Goal: Task Accomplishment & Management: Manage account settings

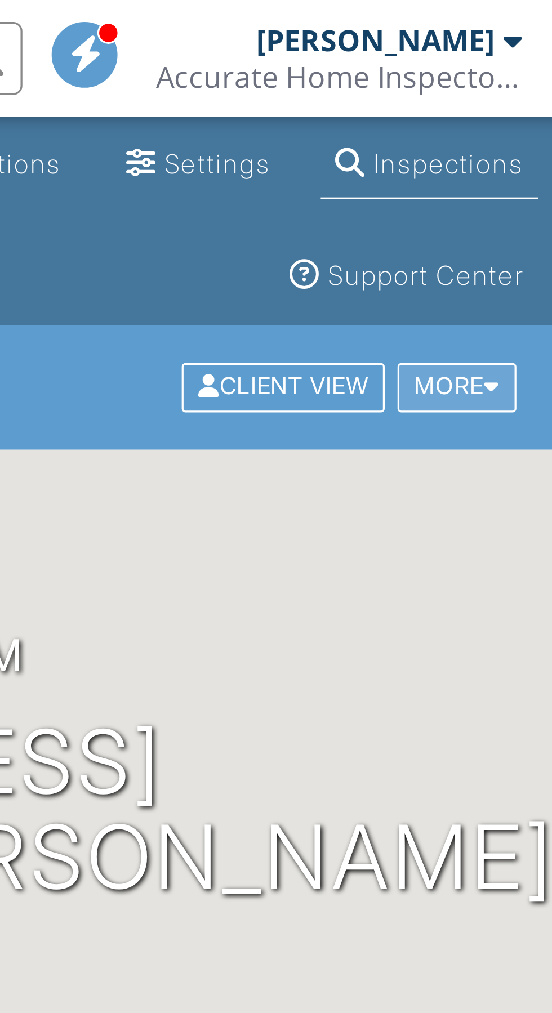
click at [503, 119] on div "More" at bounding box center [496, 119] width 37 height 15
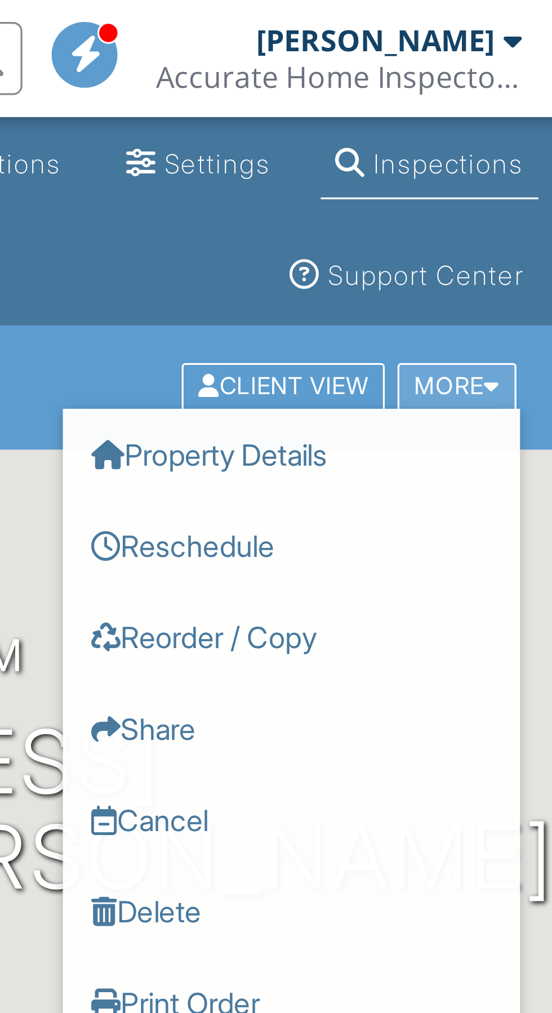
click at [508, 120] on div at bounding box center [507, 119] width 5 height 7
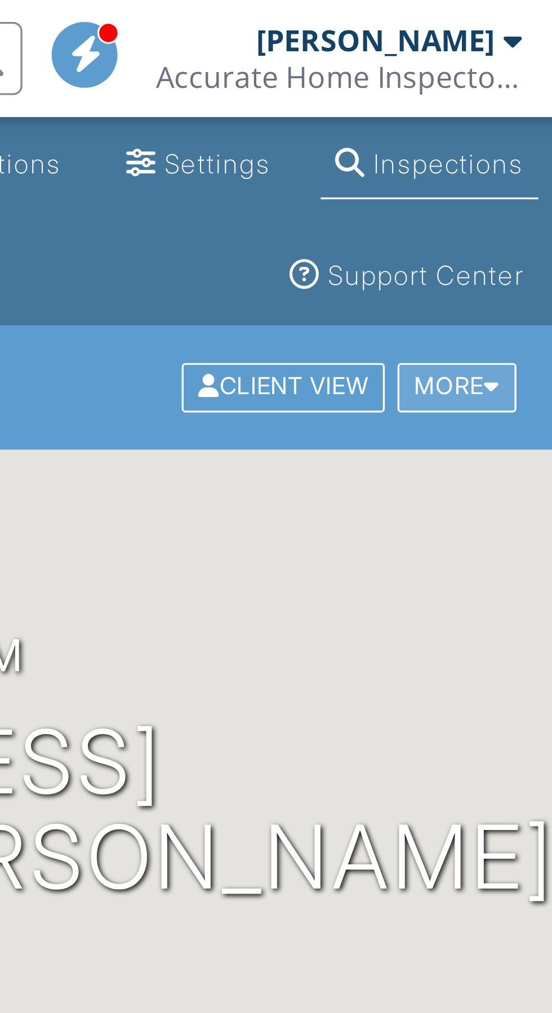
click at [510, 121] on div "More" at bounding box center [496, 119] width 37 height 15
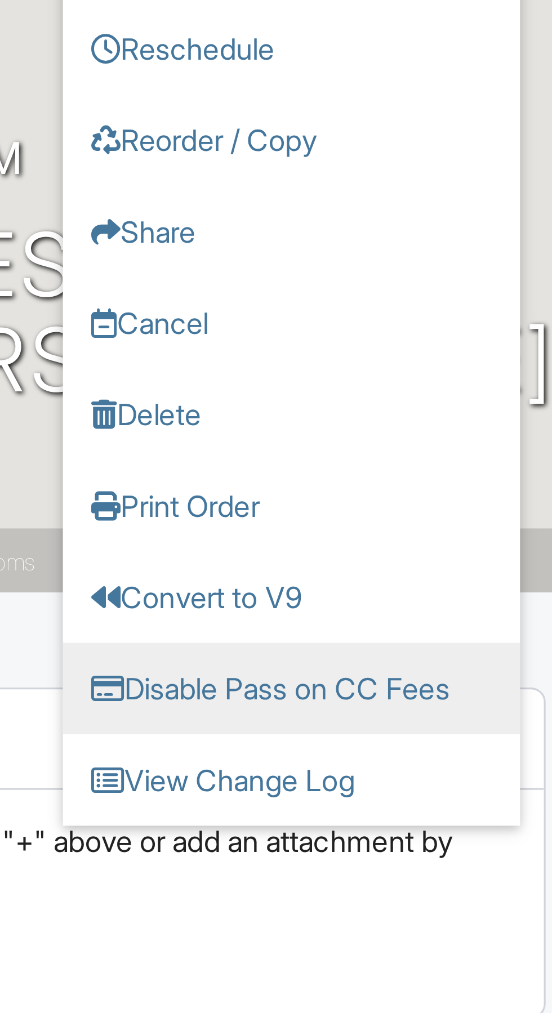
click at [481, 365] on link "Disable Pass on CC Fees" at bounding box center [445, 365] width 141 height 28
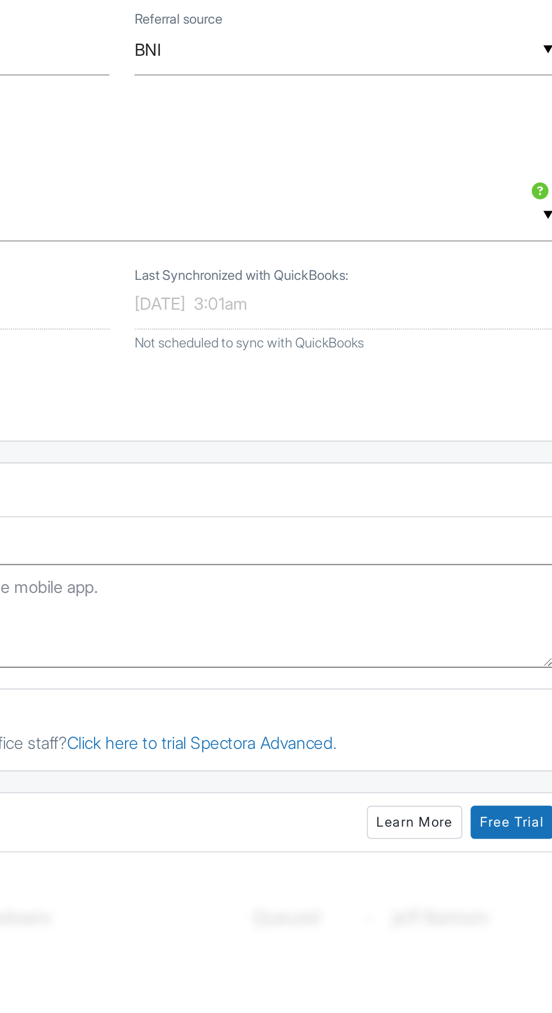
scroll to position [104, 0]
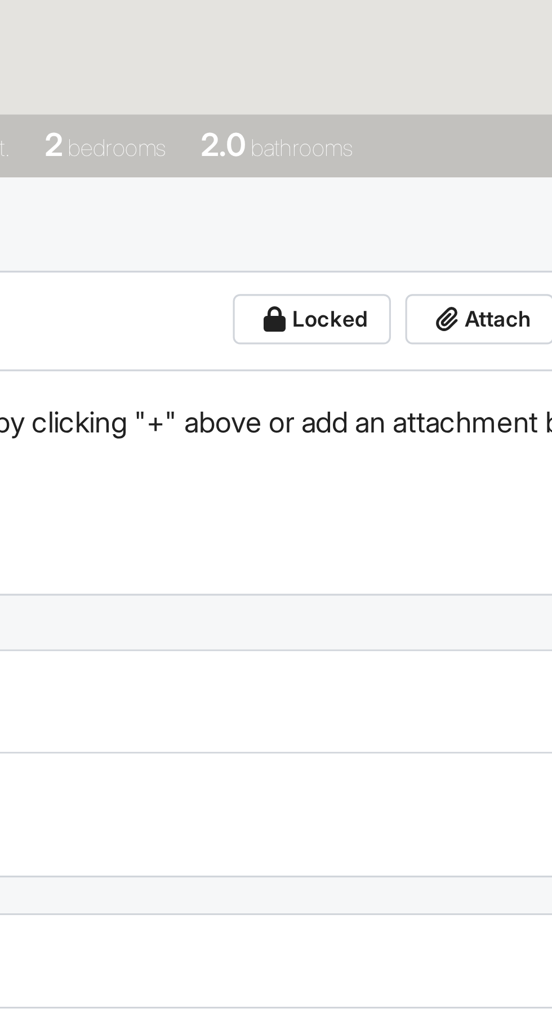
scroll to position [1, 0]
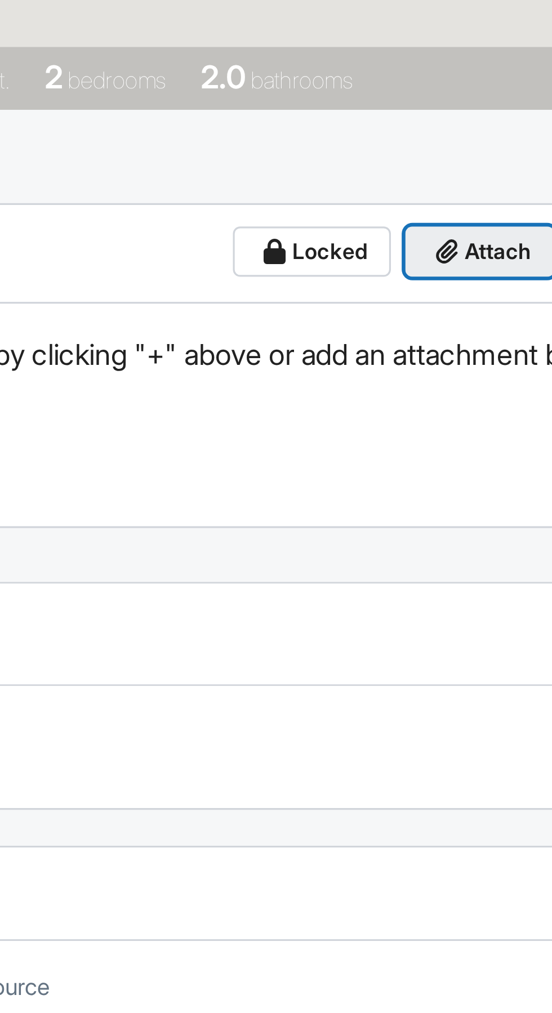
click at [475, 379] on span "Attach" at bounding box center [470, 378] width 21 height 11
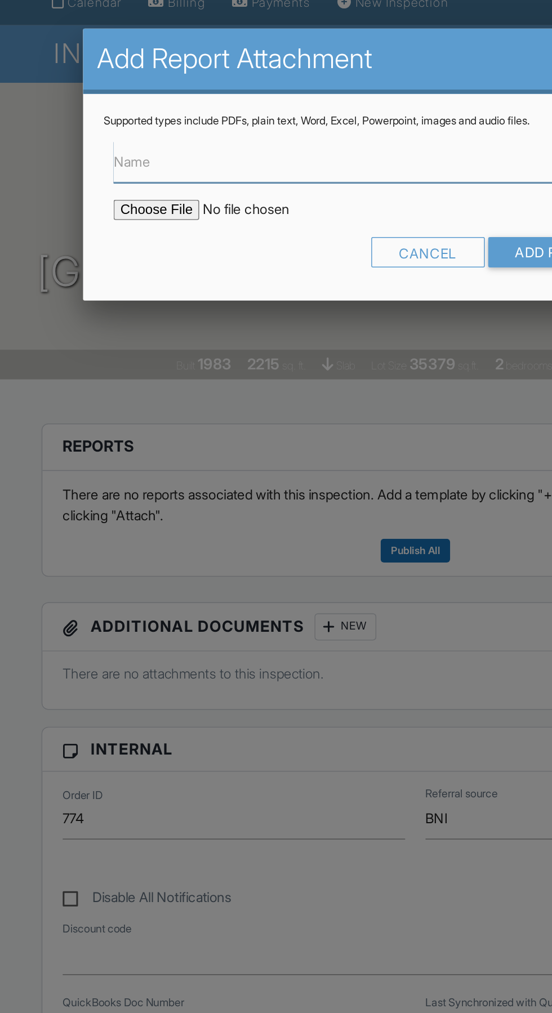
click at [224, 191] on input "Name" at bounding box center [275, 190] width 401 height 28
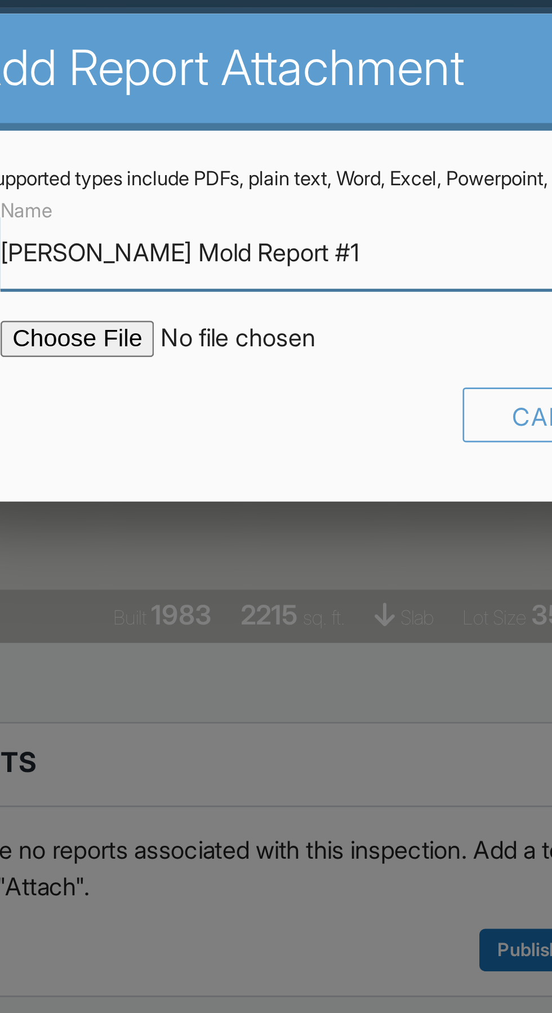
type input "Stern Mold Report #1"
click at [126, 223] on input "file" at bounding box center [170, 222] width 191 height 14
type input "C:\fakepath\M-DAHE-251483-5260 Landings Dr #1605.pdf"
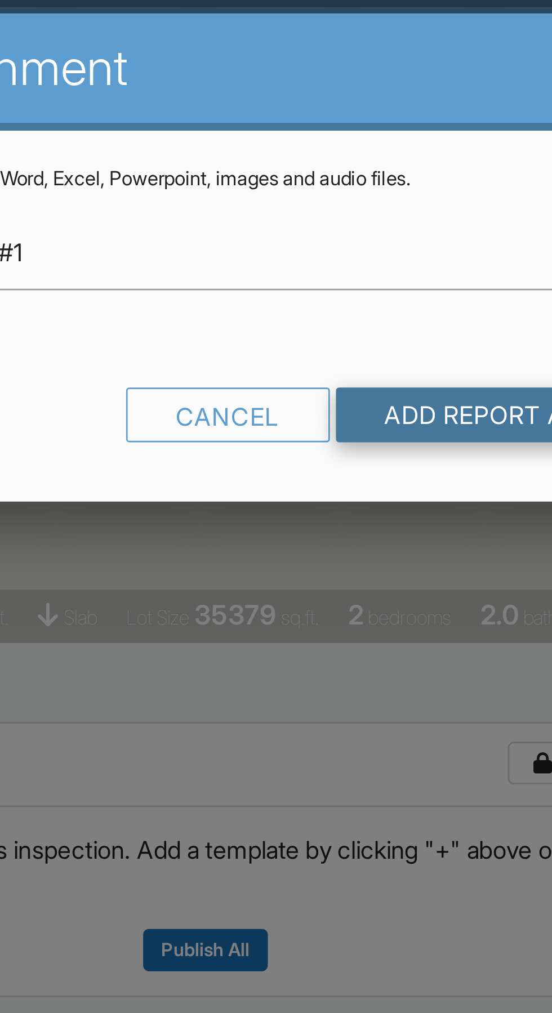
click at [377, 250] on input "Add Report Attachment" at bounding box center [403, 250] width 159 height 20
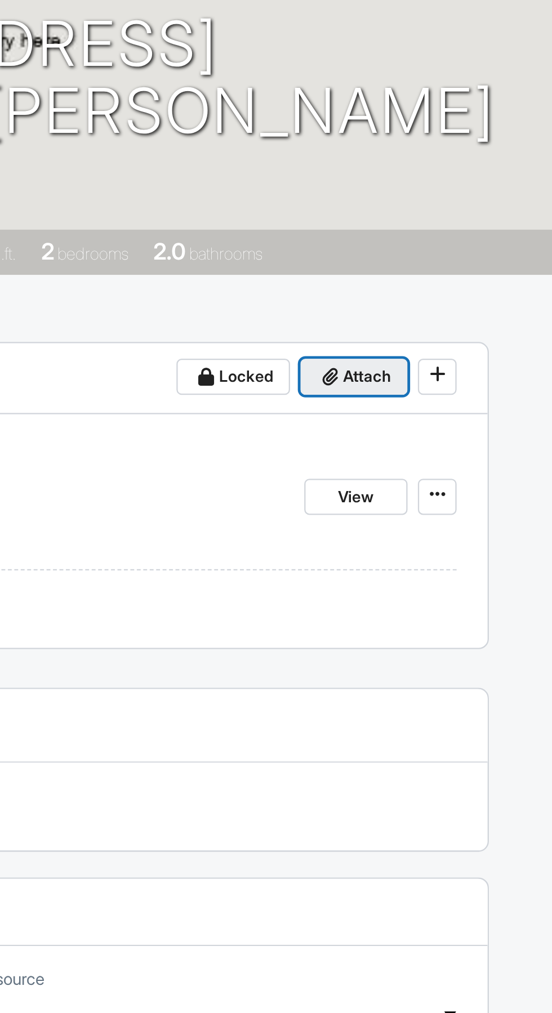
click at [479, 379] on span "Attach" at bounding box center [470, 379] width 21 height 11
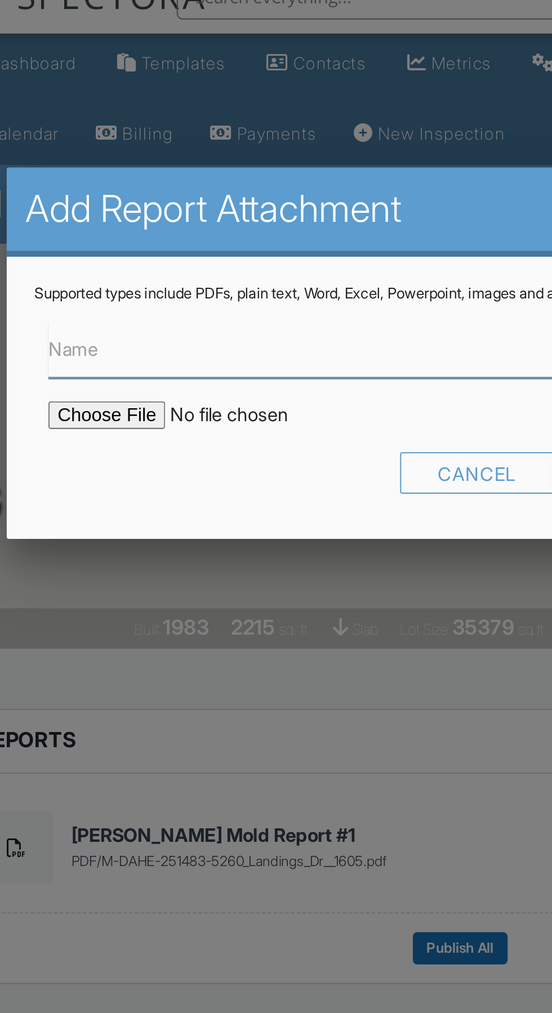
click at [226, 190] on input "Name" at bounding box center [275, 190] width 401 height 28
type input "Mold Report Findings"
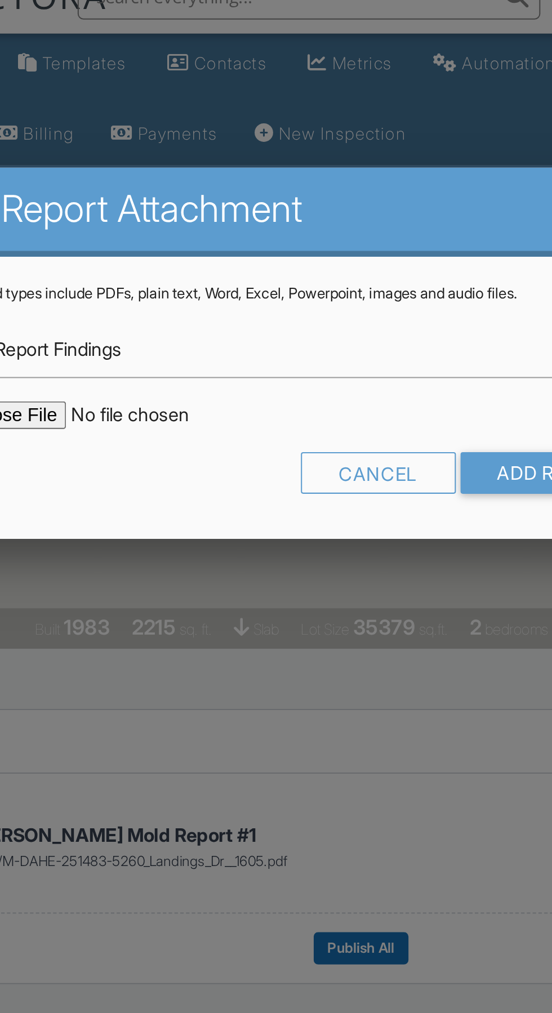
click at [128, 225] on input "file" at bounding box center [170, 222] width 191 height 14
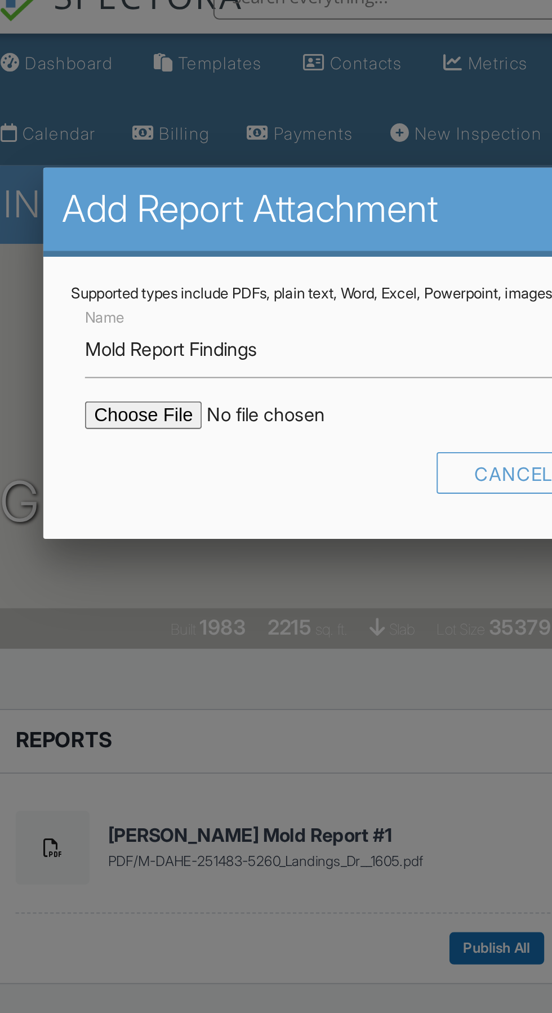
click at [126, 216] on input "file" at bounding box center [170, 222] width 191 height 14
type input "C:\fakepath\Mold Report Findings - Elevated.pdf"
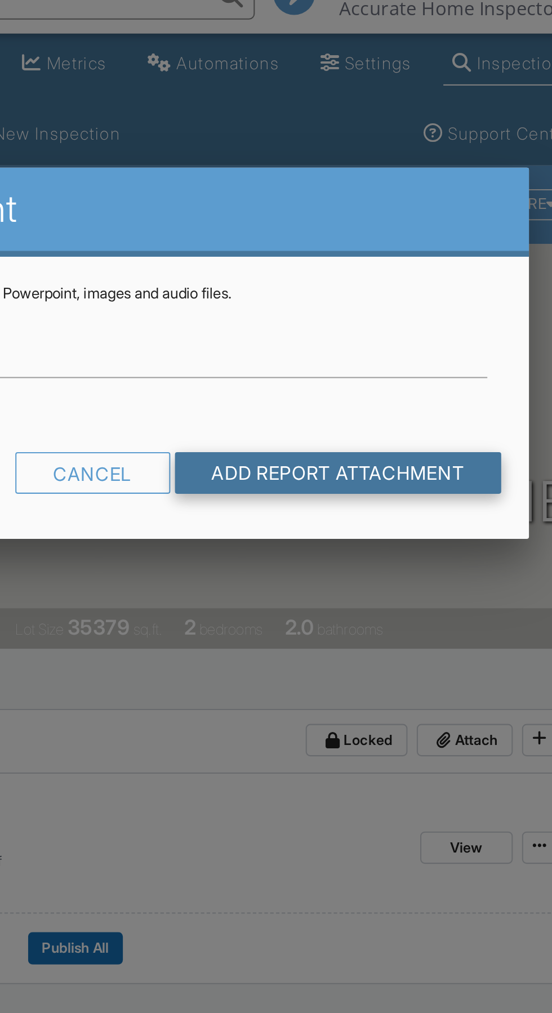
click at [442, 246] on input "Add Report Attachment" at bounding box center [403, 250] width 159 height 20
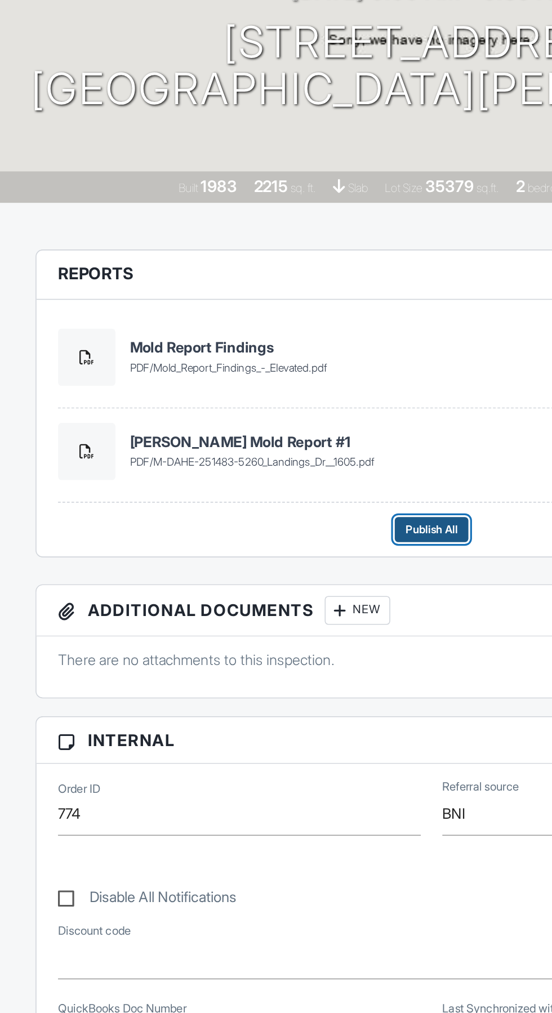
click at [277, 540] on span "Publish All" at bounding box center [275, 540] width 33 height 11
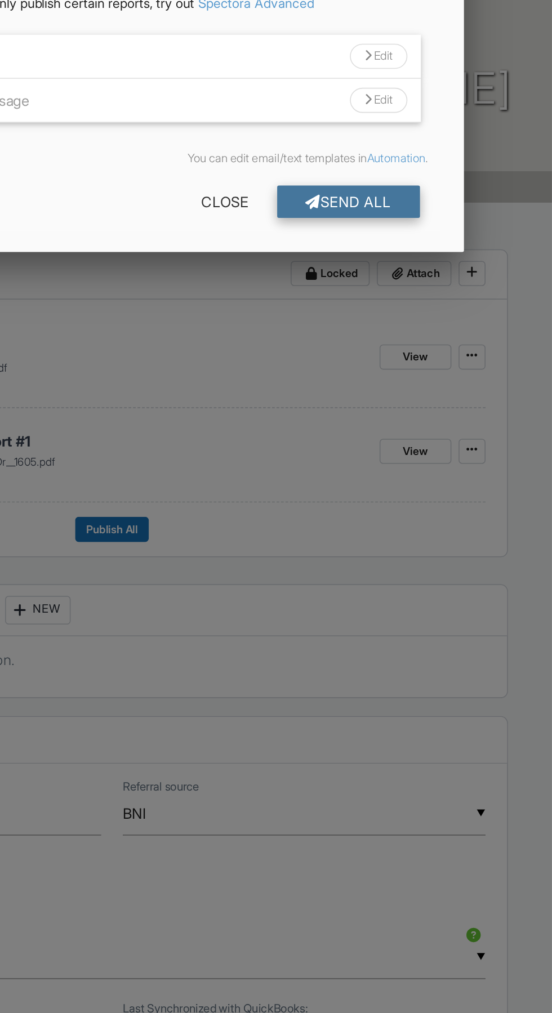
click at [456, 345] on div "Send All" at bounding box center [424, 335] width 90 height 20
